Goal: Information Seeking & Learning: Learn about a topic

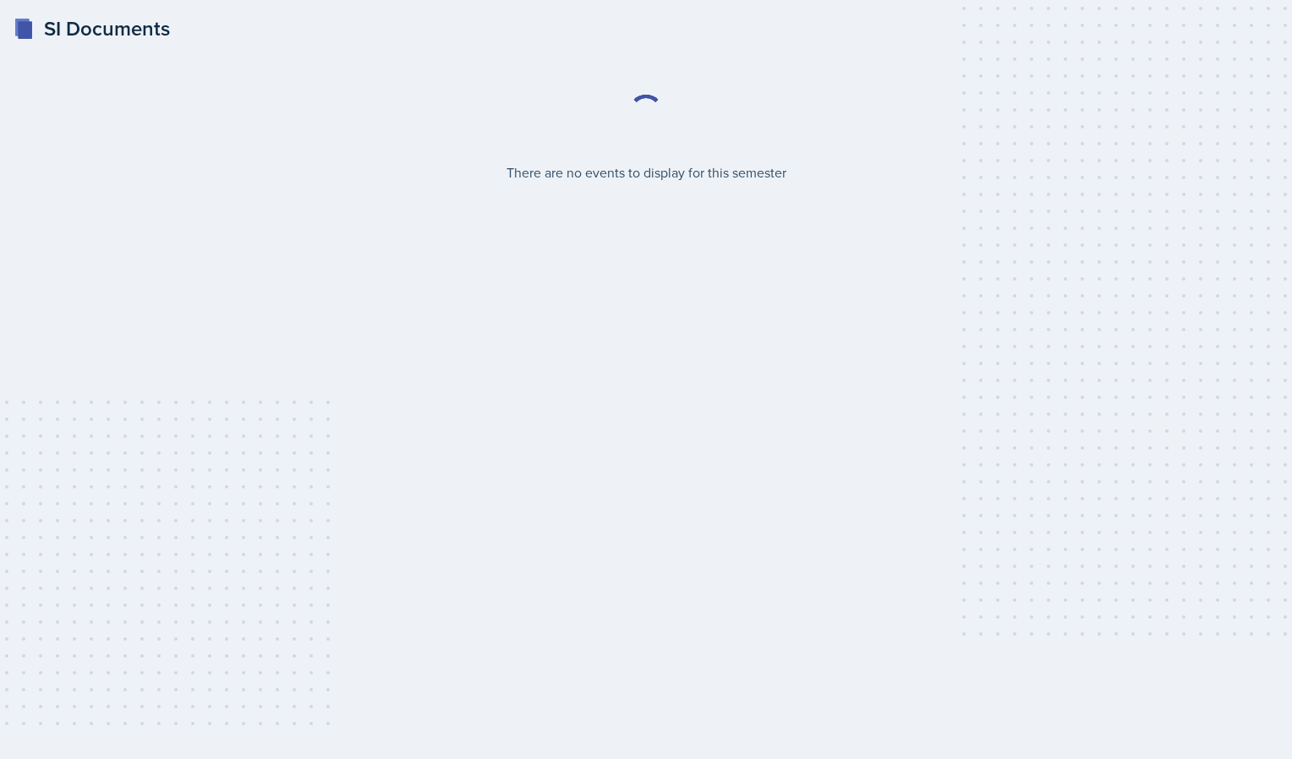
select select "2bed604d-1099-4043-b1bc-2365e8740244"
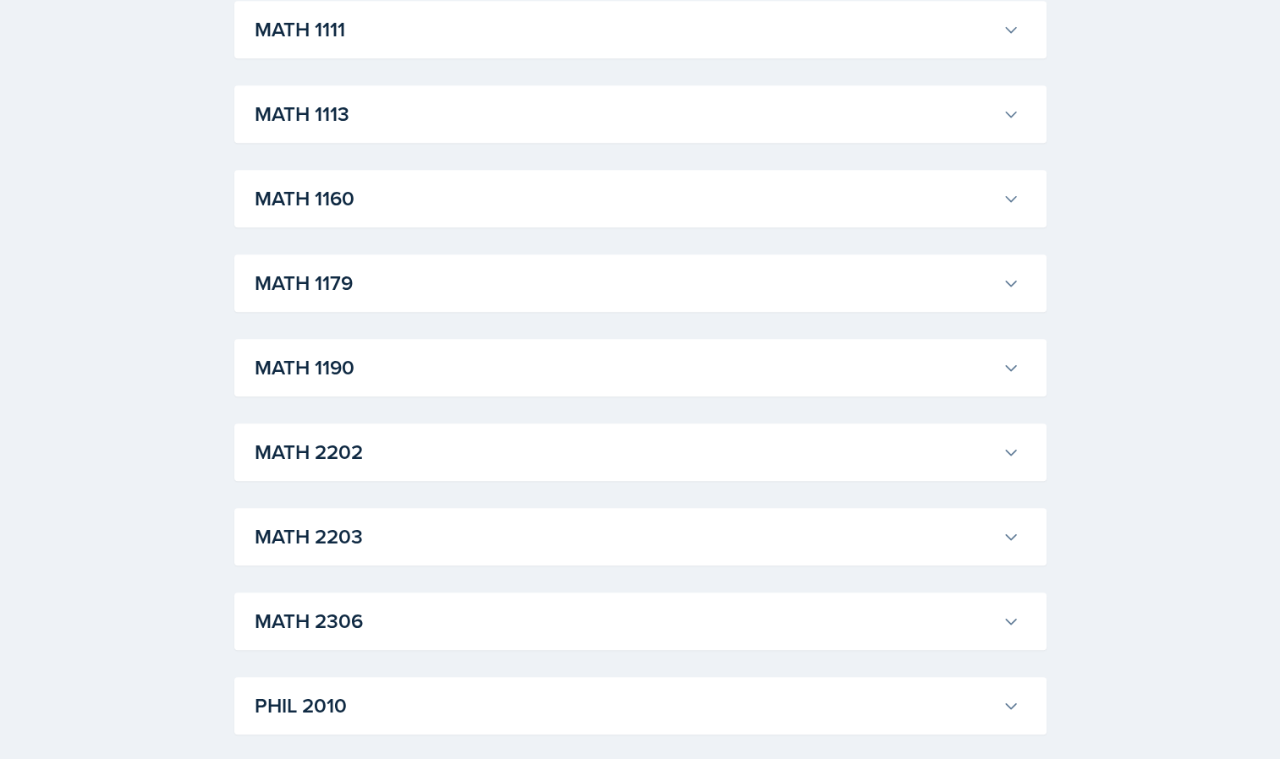
scroll to position [1522, 0]
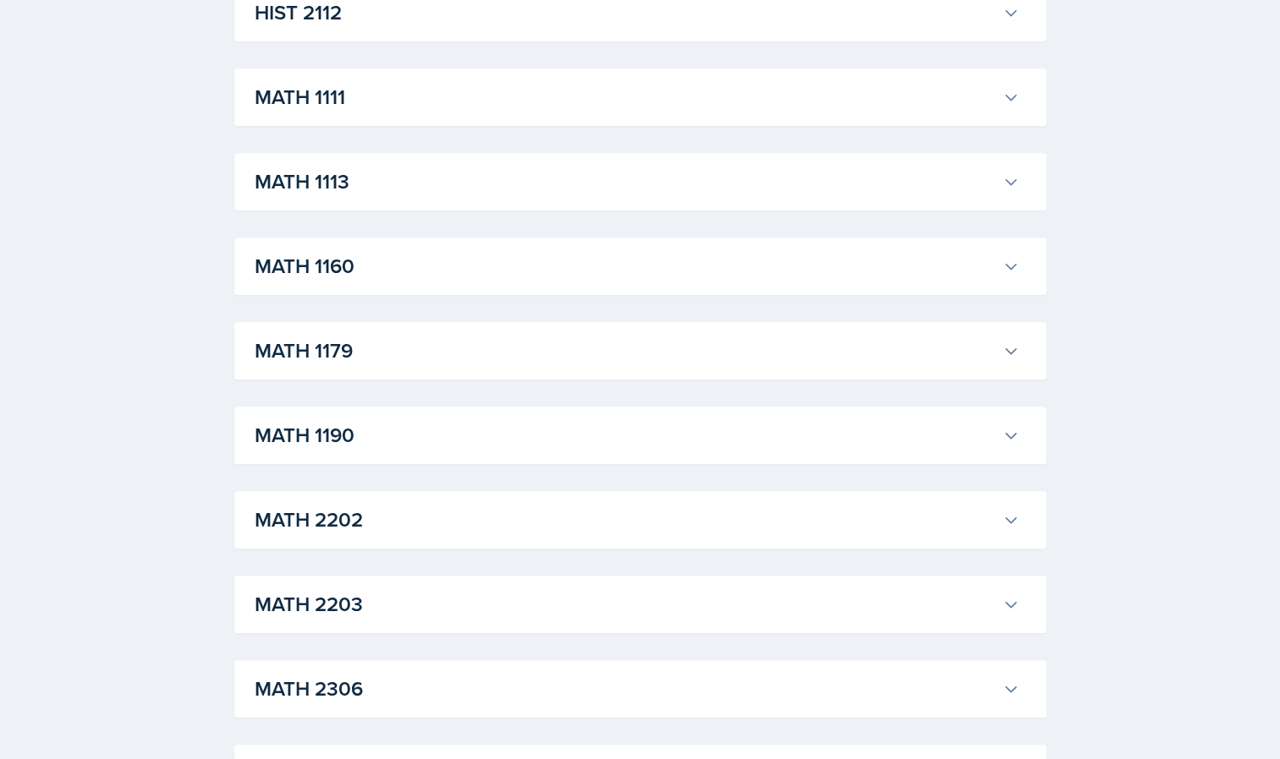
click at [334, 97] on h3 "MATH 1111" at bounding box center [625, 97] width 741 height 30
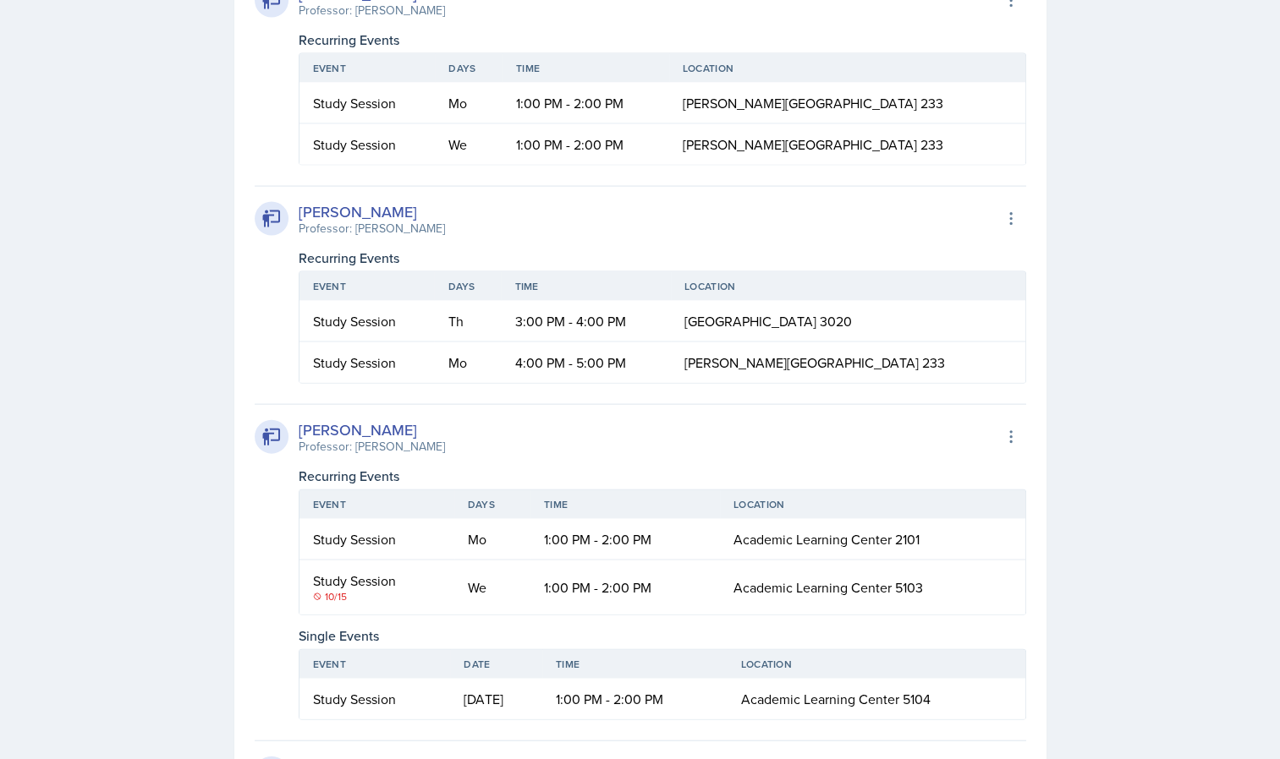
scroll to position [3721, 0]
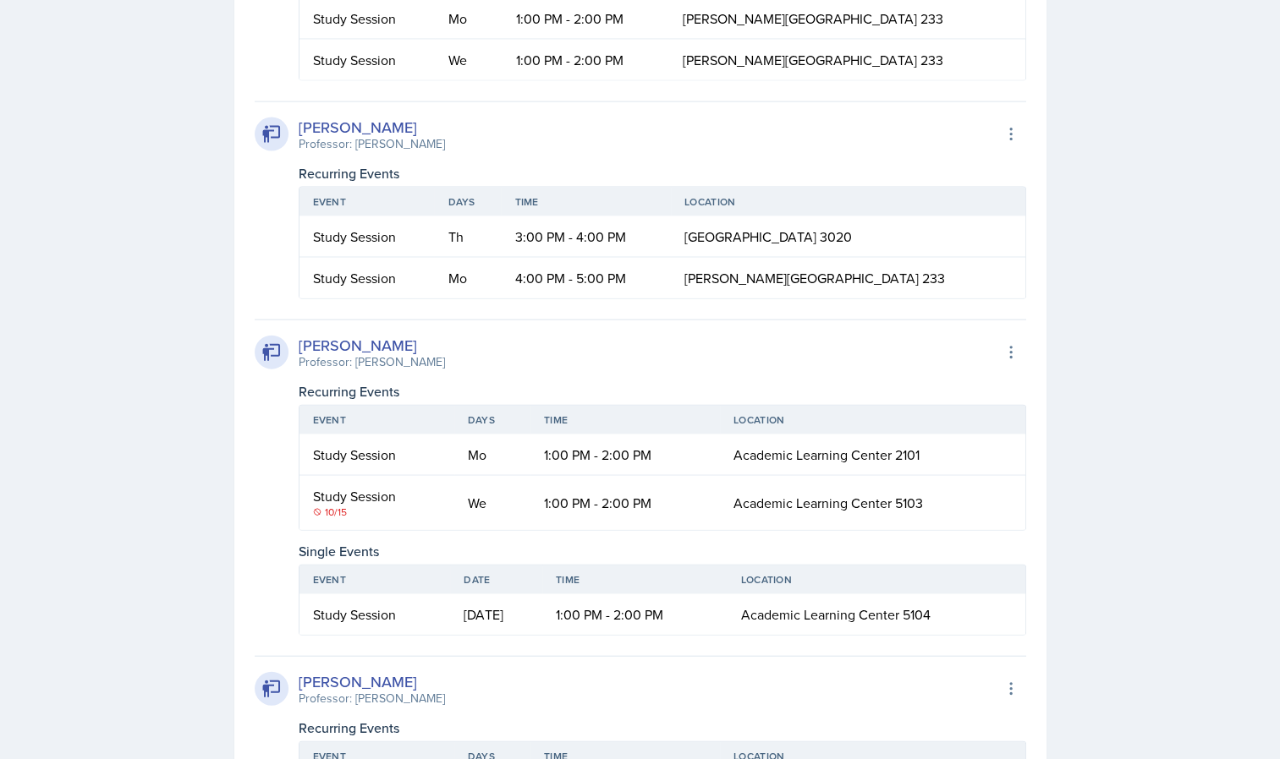
click at [470, 80] on td "We" at bounding box center [468, 60] width 67 height 41
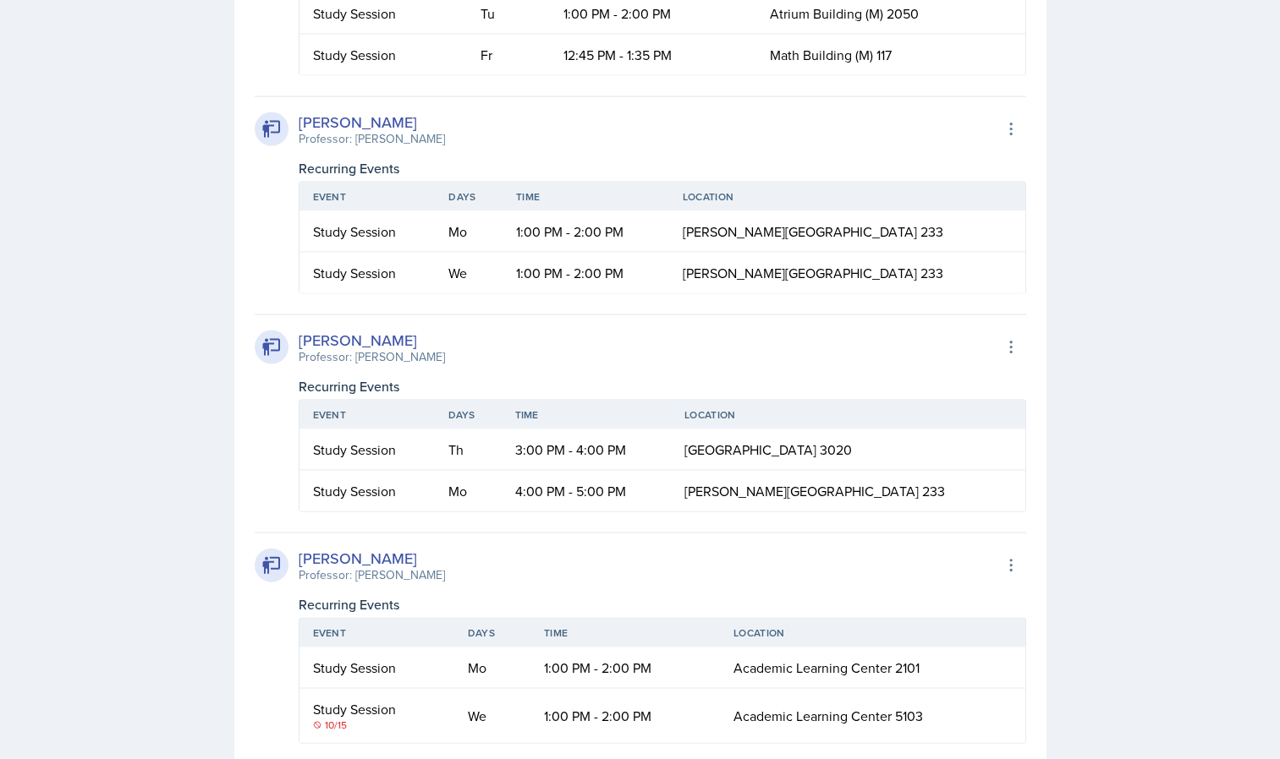
scroll to position [3467, 0]
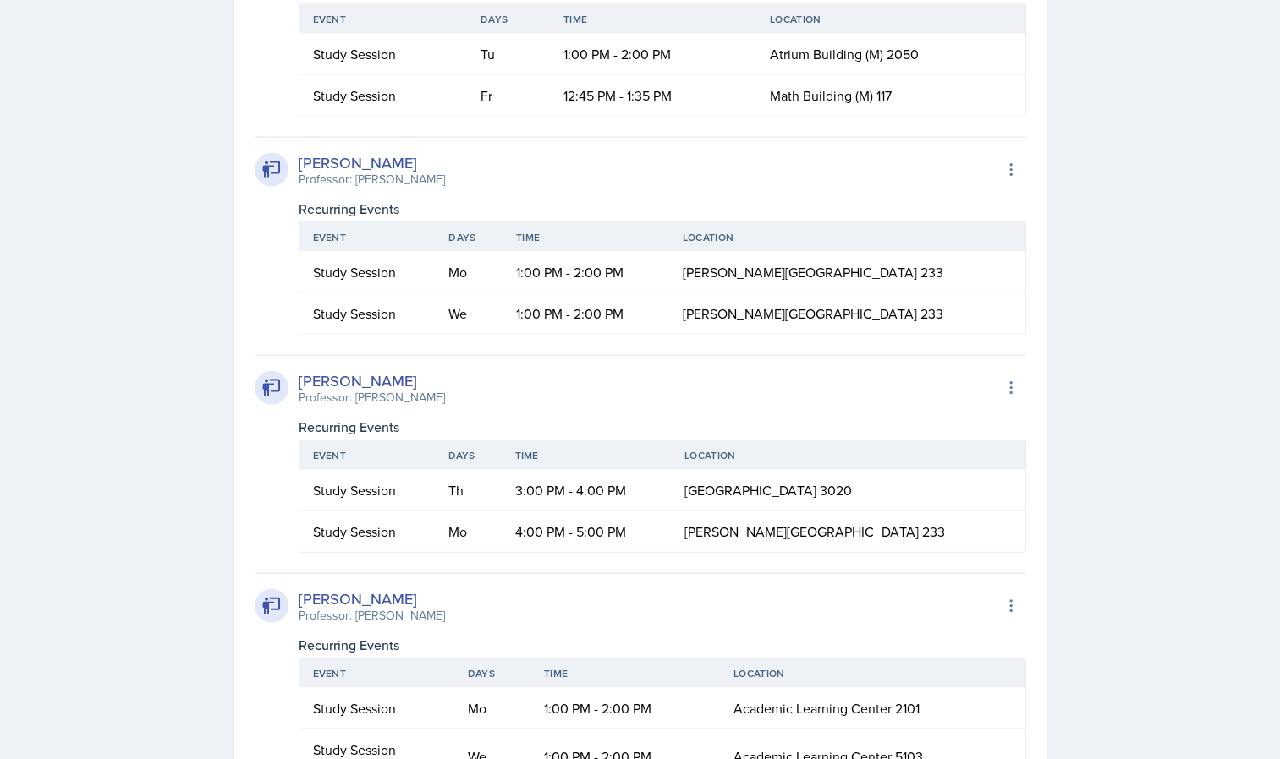
click at [342, 174] on div "[PERSON_NAME]" at bounding box center [372, 162] width 146 height 23
drag, startPoint x: 375, startPoint y: 441, endPoint x: 369, endPoint y: 435, distance: 9.0
click at [369, 174] on div "[PERSON_NAME]" at bounding box center [372, 162] width 146 height 23
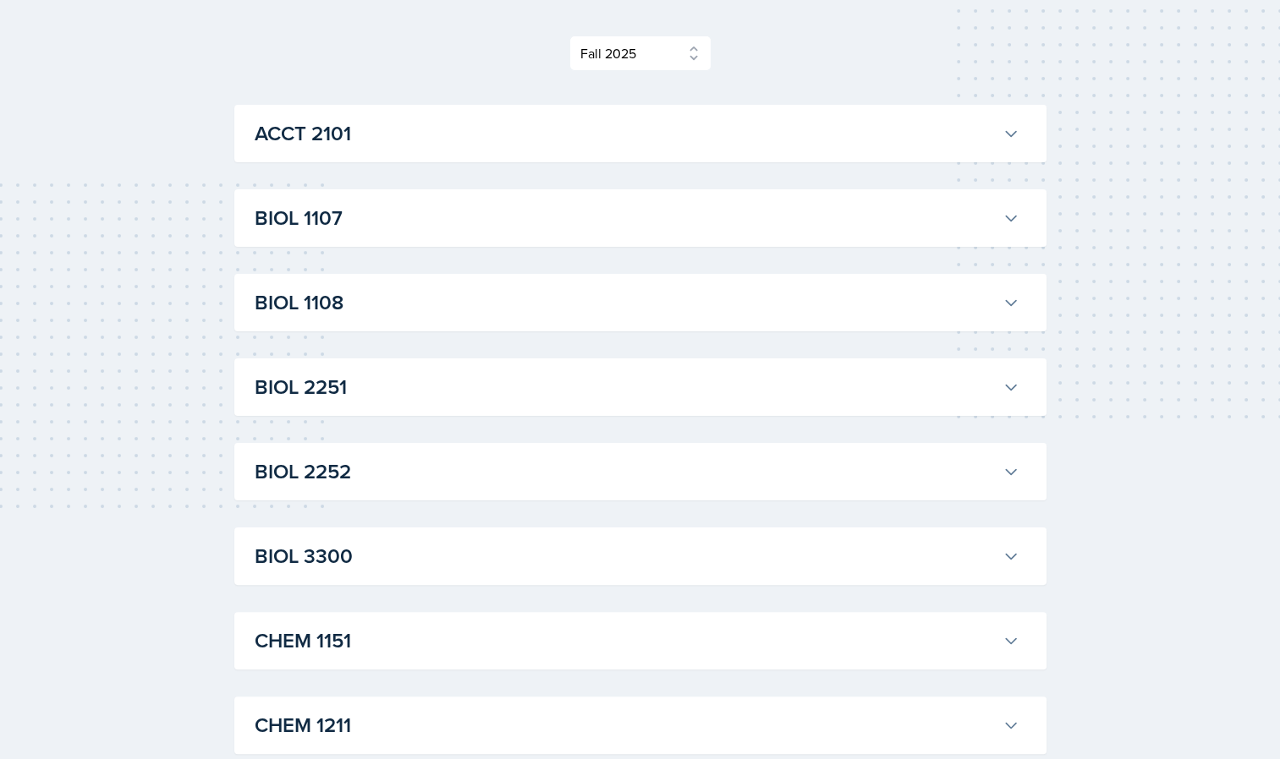
scroll to position [0, 0]
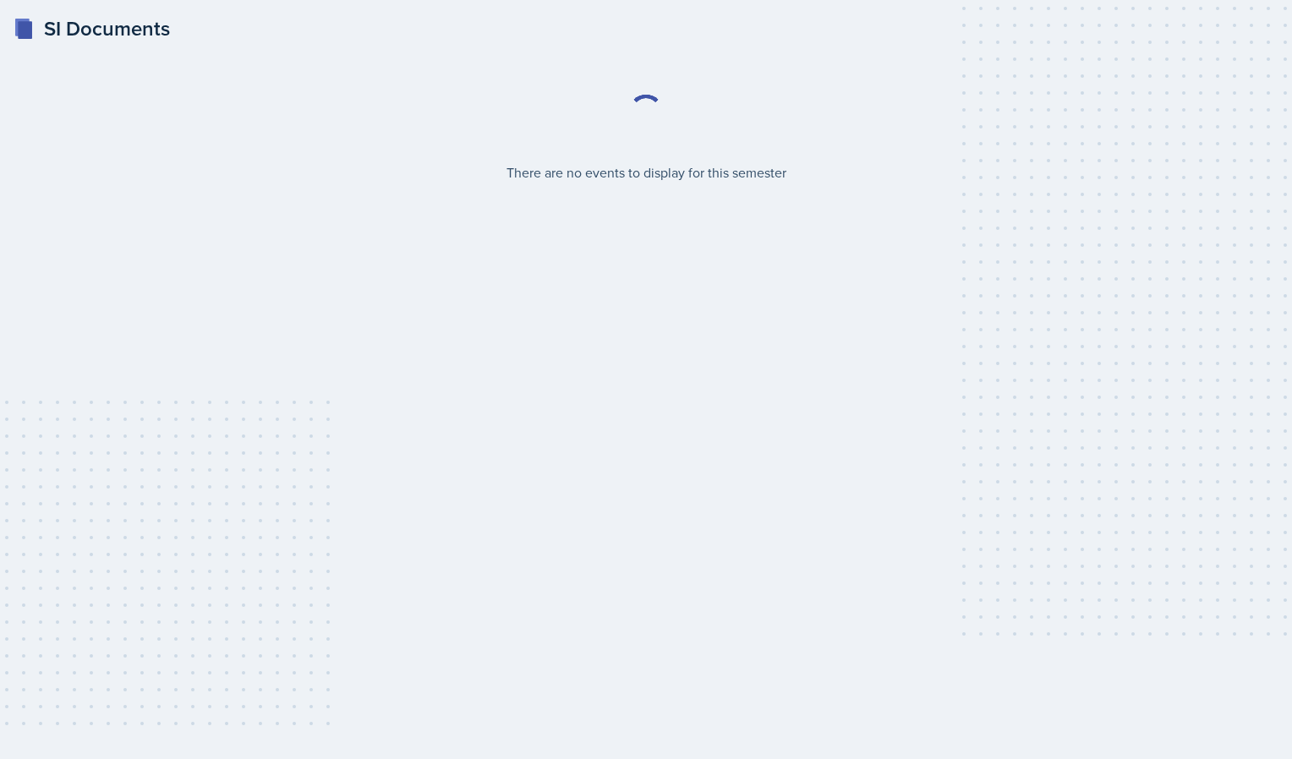
select select "2bed604d-1099-4043-b1bc-2365e8740244"
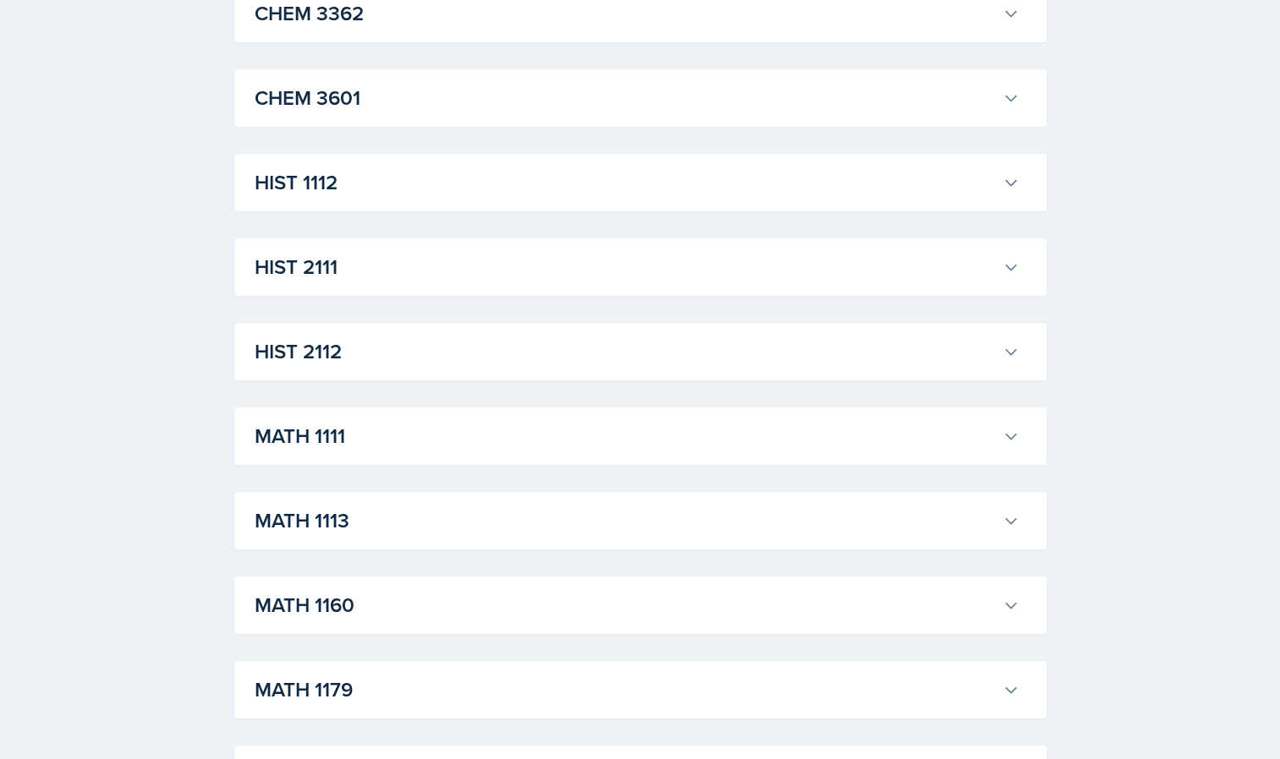
scroll to position [1184, 0]
click at [341, 436] on h3 "MATH 1111" at bounding box center [625, 435] width 741 height 30
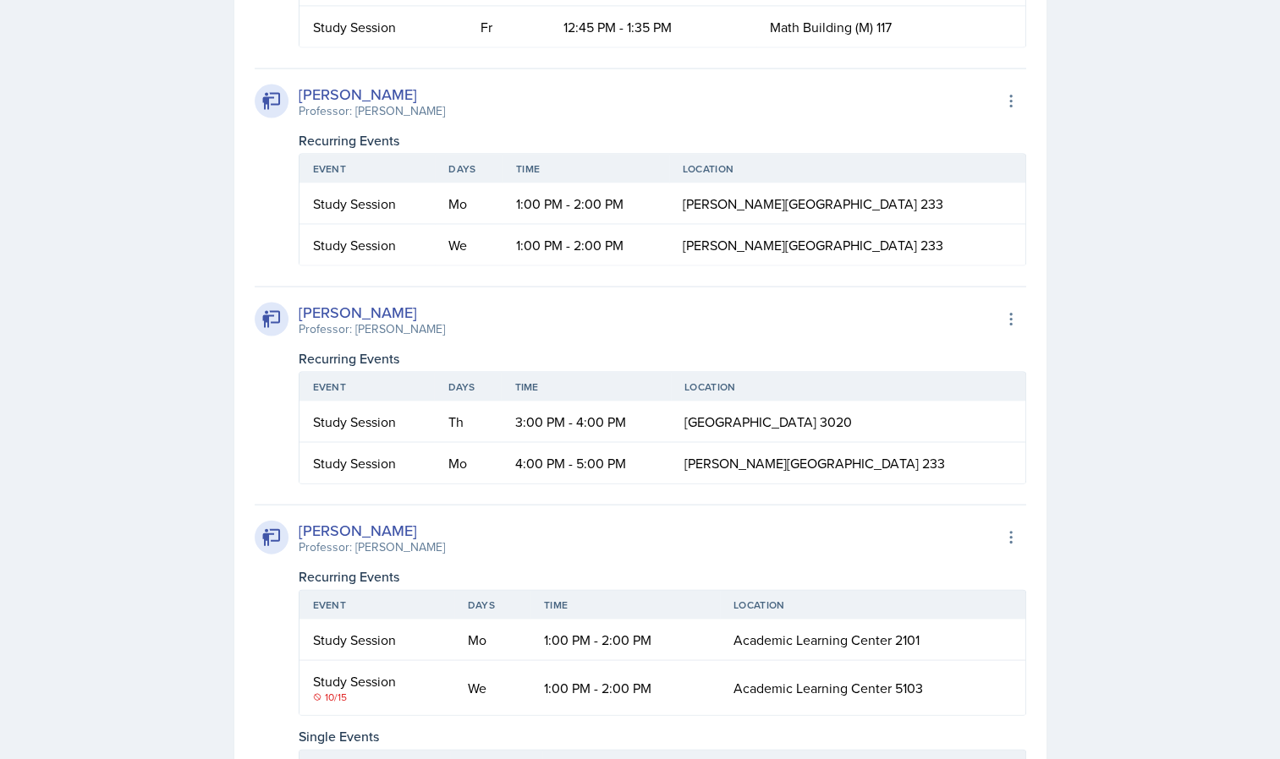
scroll to position [3637, 0]
